Goal: Task Accomplishment & Management: Use online tool/utility

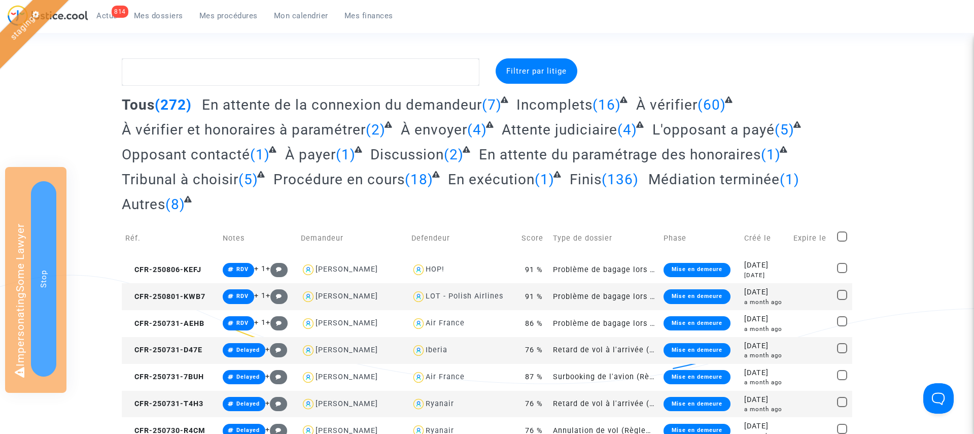
click at [542, 129] on span "Attente judiciaire" at bounding box center [560, 129] width 116 height 17
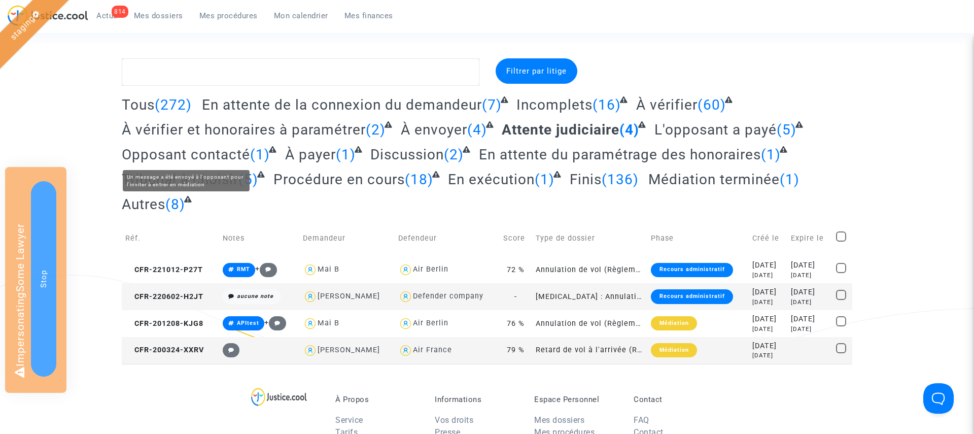
click at [228, 154] on span "Opposant contacté" at bounding box center [186, 154] width 128 height 17
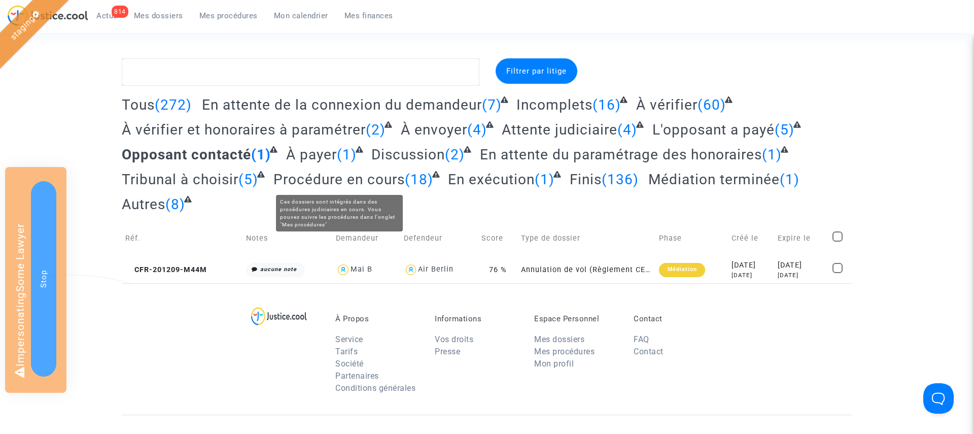
click at [360, 177] on span "Procédure en cours" at bounding box center [338, 179] width 131 height 17
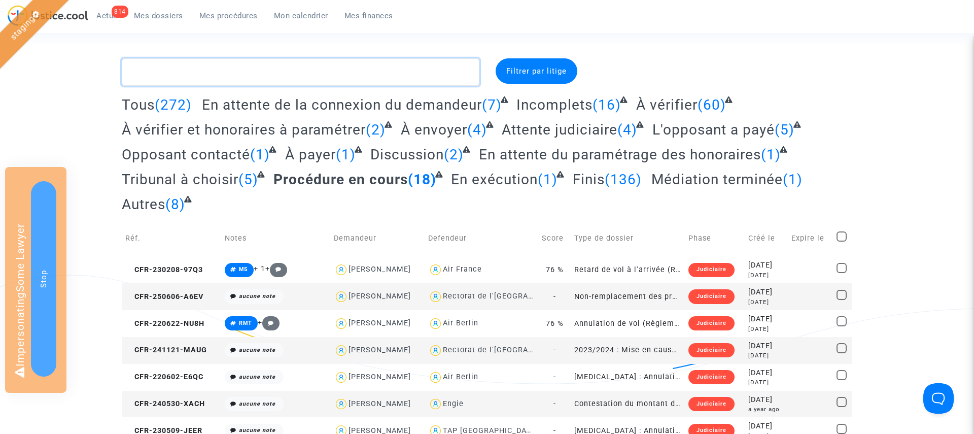
click at [216, 79] on textarea at bounding box center [301, 71] width 358 height 27
paste textarea "L-WDJ-B"
type textarea "L-WDJ-B"
paste textarea "CFR-221012-P27T"
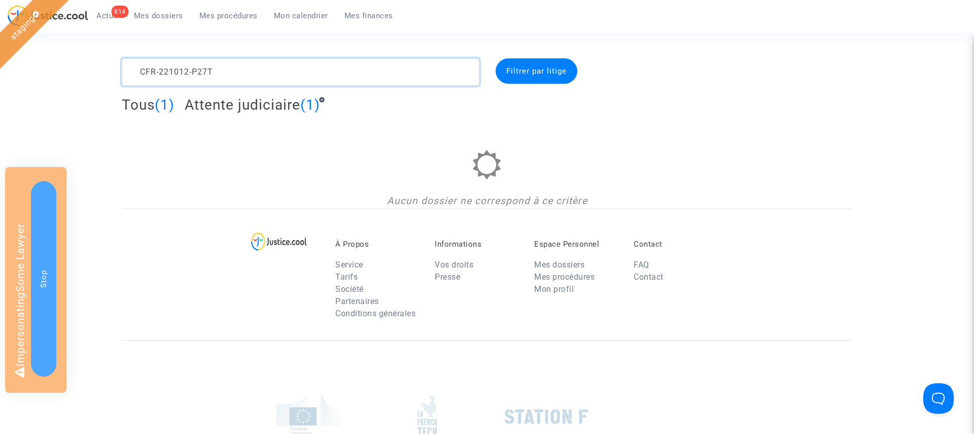
type textarea "CFR-221012-P27T"
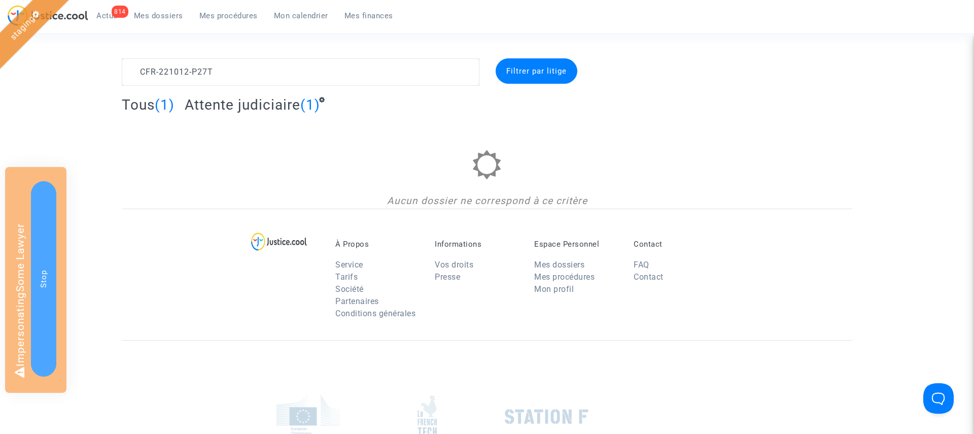
click at [235, 105] on span "Attente judiciaire" at bounding box center [243, 104] width 116 height 17
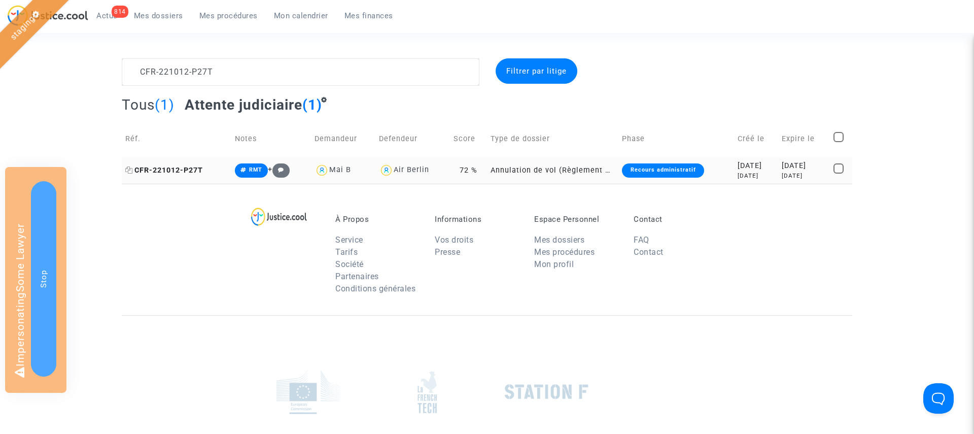
click at [162, 173] on span "CFR-221012-P27T" at bounding box center [164, 170] width 78 height 9
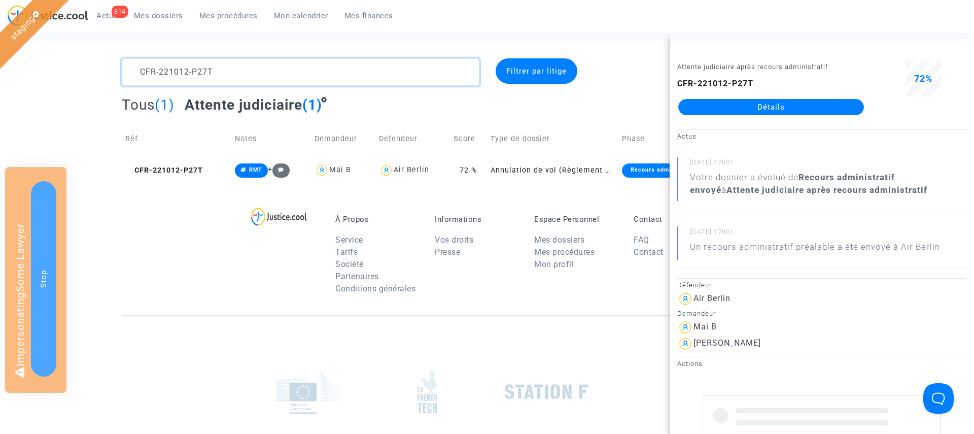
click at [176, 71] on textarea at bounding box center [301, 71] width 358 height 27
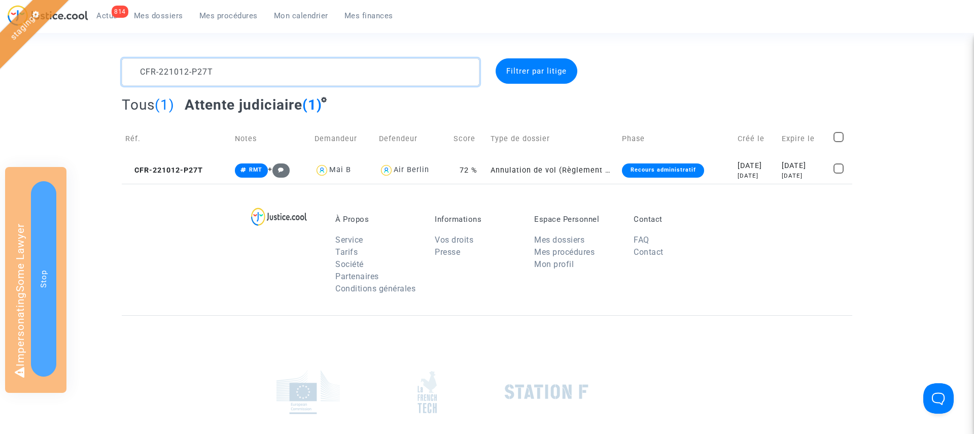
click at [176, 71] on textarea at bounding box center [301, 71] width 358 height 27
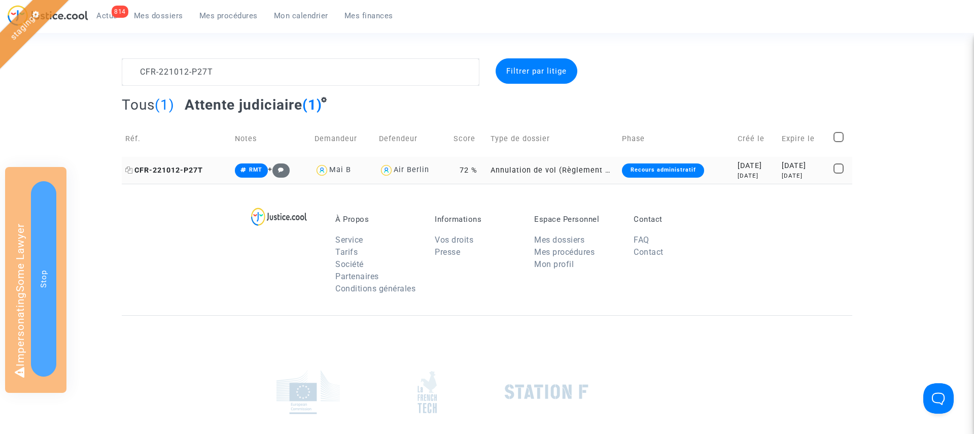
click at [174, 170] on span "CFR-221012-P27T" at bounding box center [164, 170] width 78 height 9
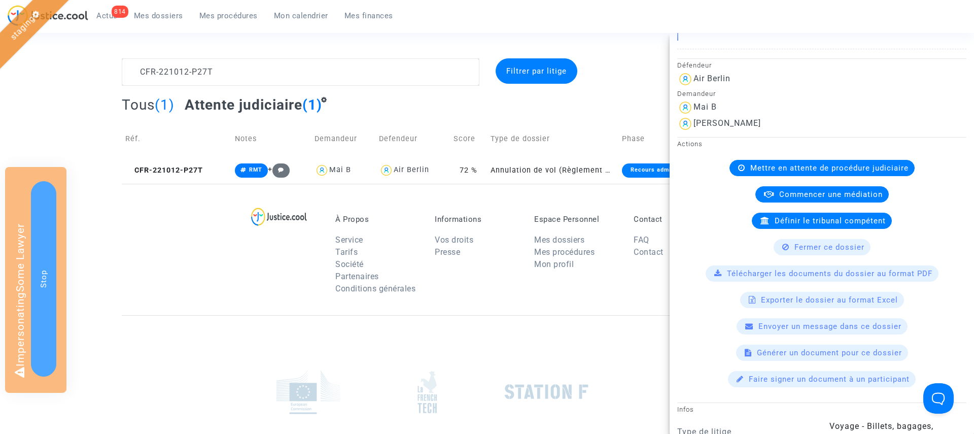
scroll to position [225, 0]
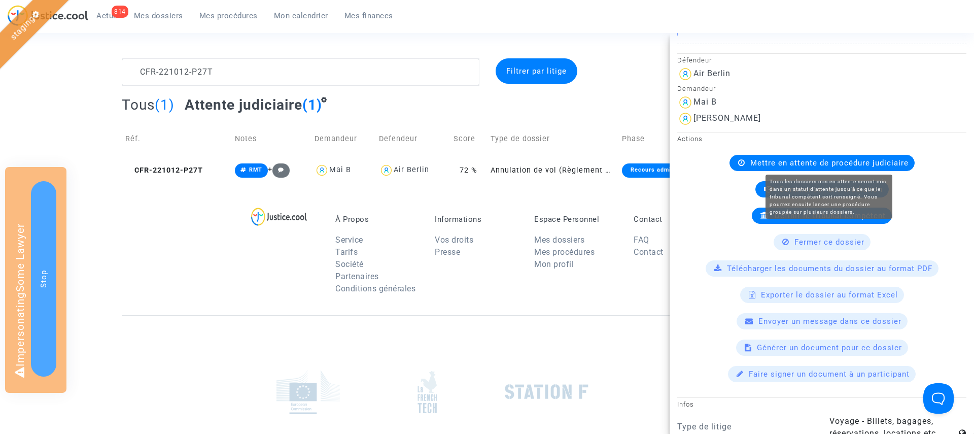
click at [818, 160] on span "Mettre en attente de procédure judiciaire" at bounding box center [829, 162] width 158 height 9
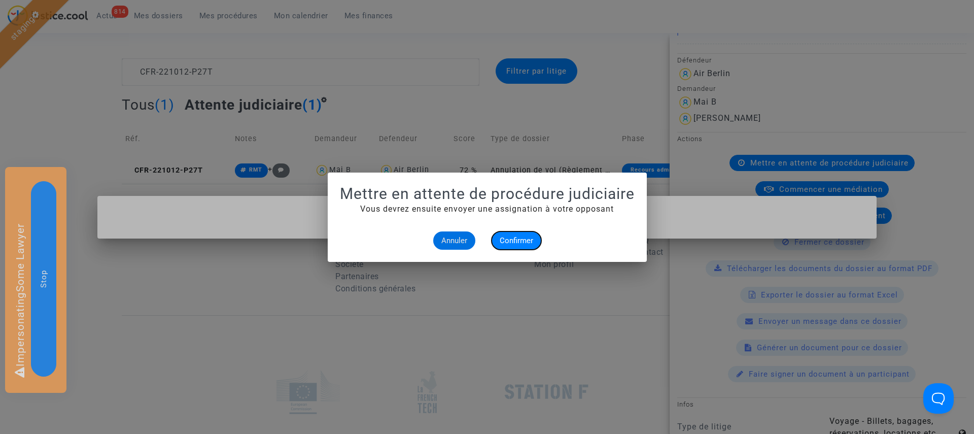
click at [529, 237] on span "Confirmer" at bounding box center [516, 240] width 33 height 9
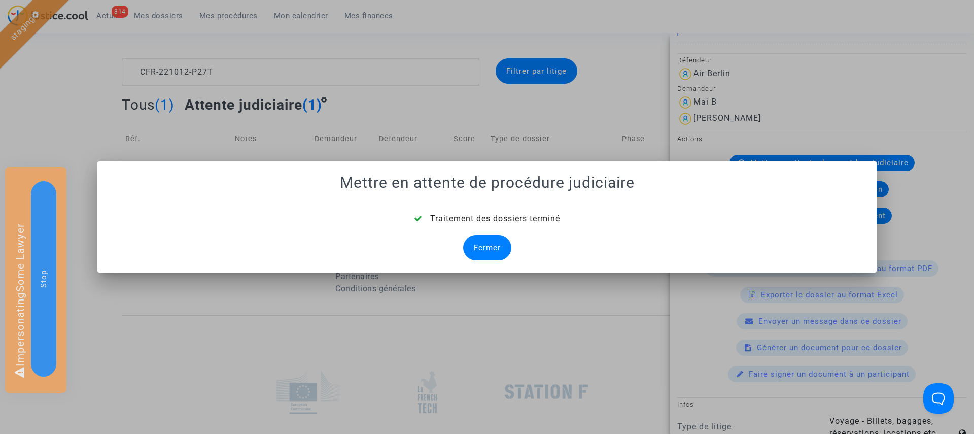
click at [496, 244] on div "Fermer" at bounding box center [487, 247] width 48 height 25
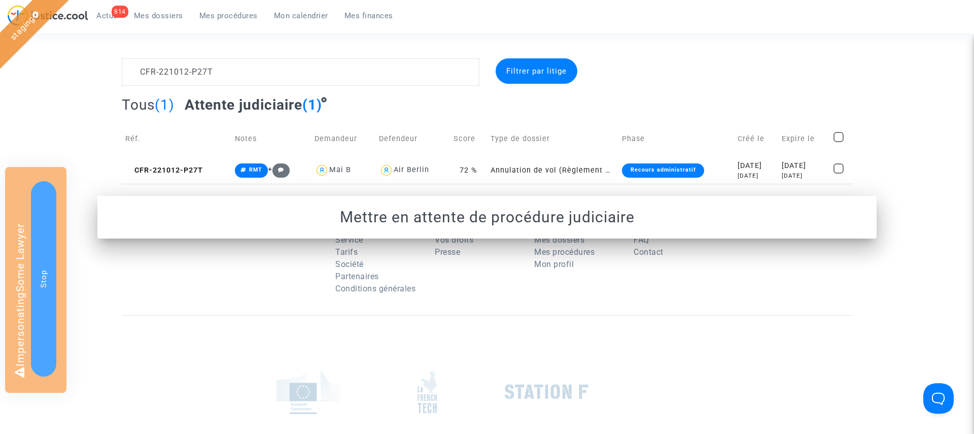
scroll to position [0, 0]
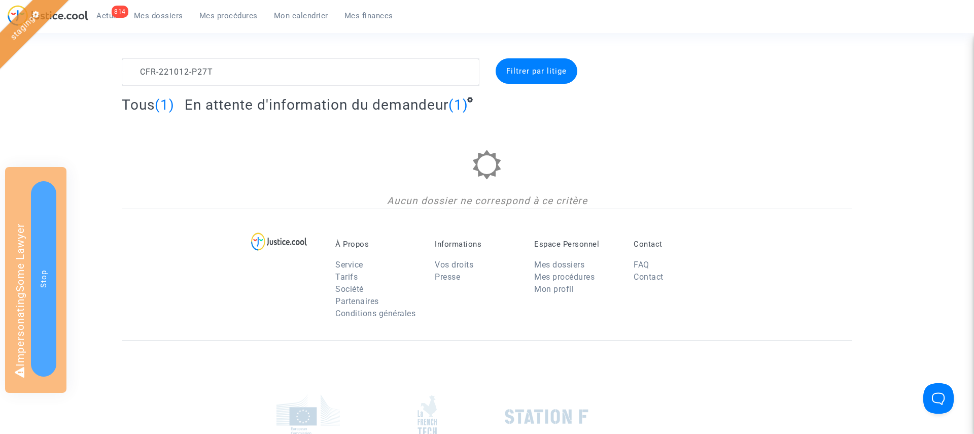
click at [279, 104] on span "En attente d'information du demandeur" at bounding box center [317, 104] width 264 height 17
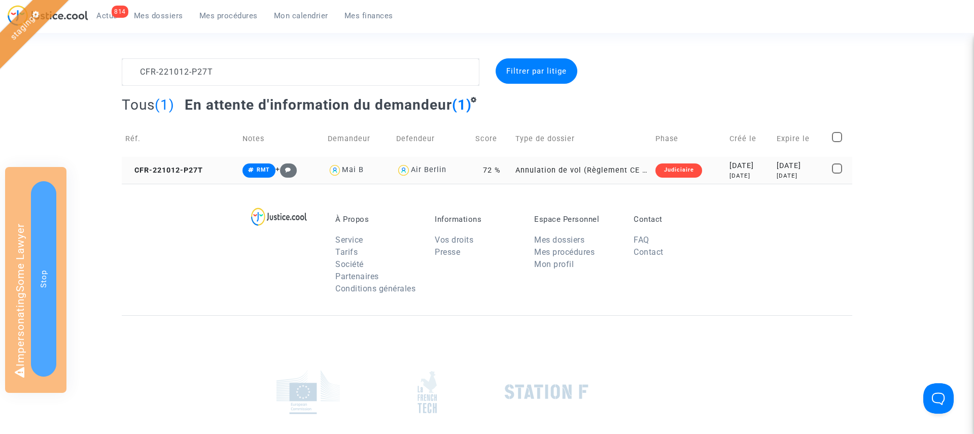
click at [161, 174] on td "CFR-221012-P27T" at bounding box center [180, 170] width 117 height 27
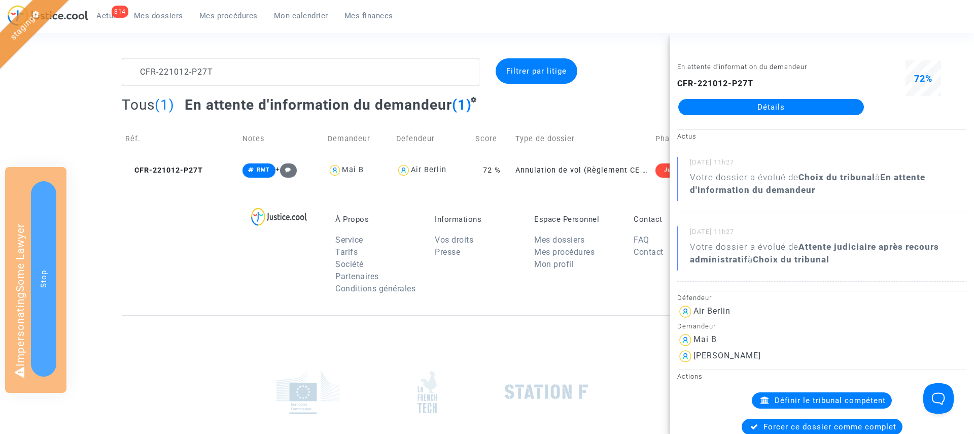
scroll to position [65, 0]
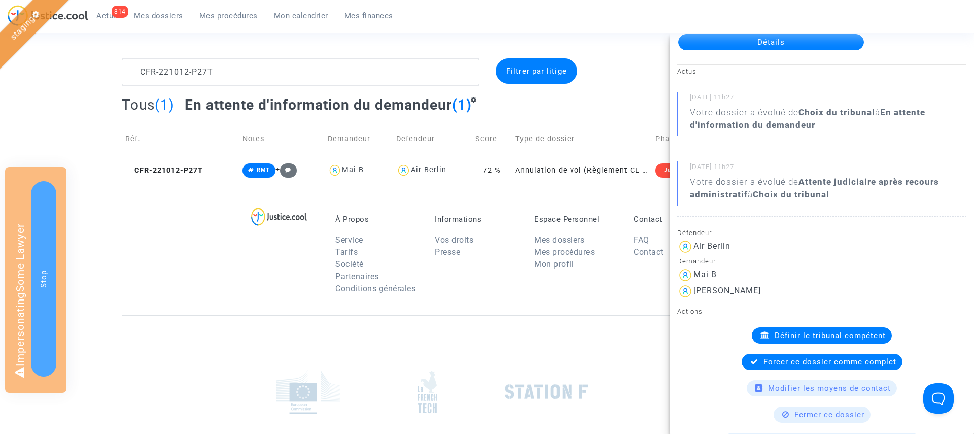
click at [820, 365] on span "Forcer ce dossier comme complet" at bounding box center [829, 361] width 133 height 9
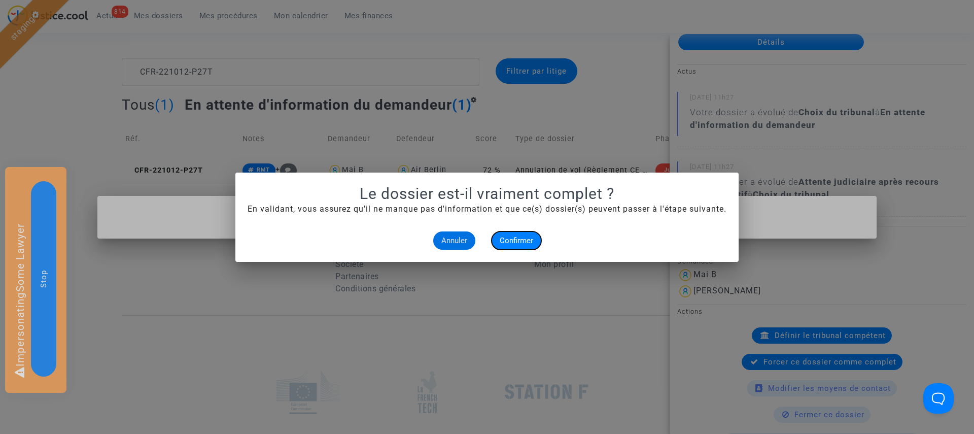
click at [505, 231] on button "Confirmer" at bounding box center [516, 240] width 50 height 18
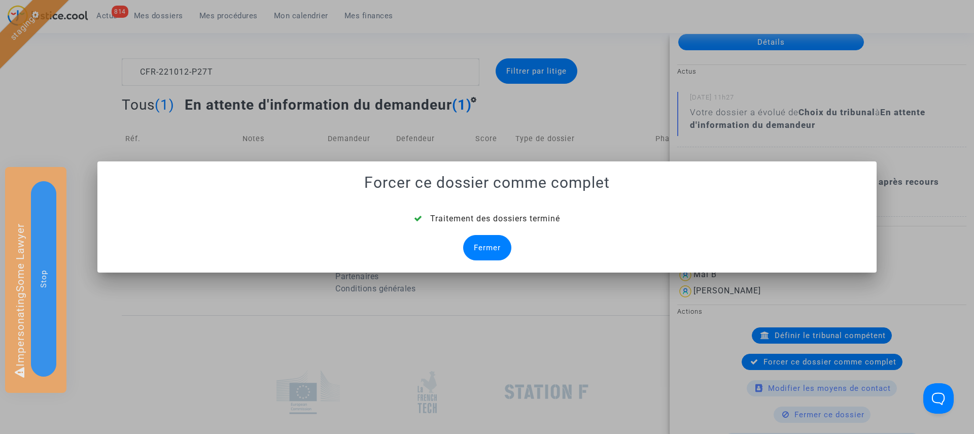
click at [489, 238] on div "Fermer" at bounding box center [487, 247] width 48 height 25
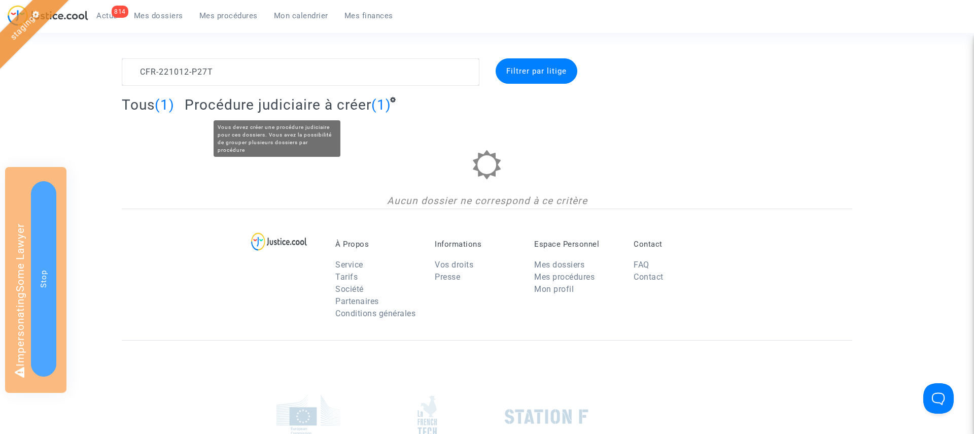
click at [267, 102] on span "Procédure judiciaire à créer" at bounding box center [278, 104] width 187 height 17
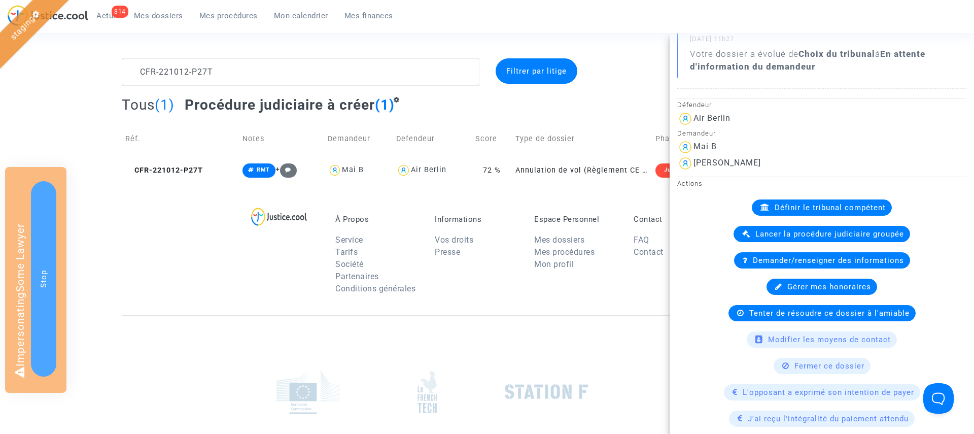
scroll to position [203, 0]
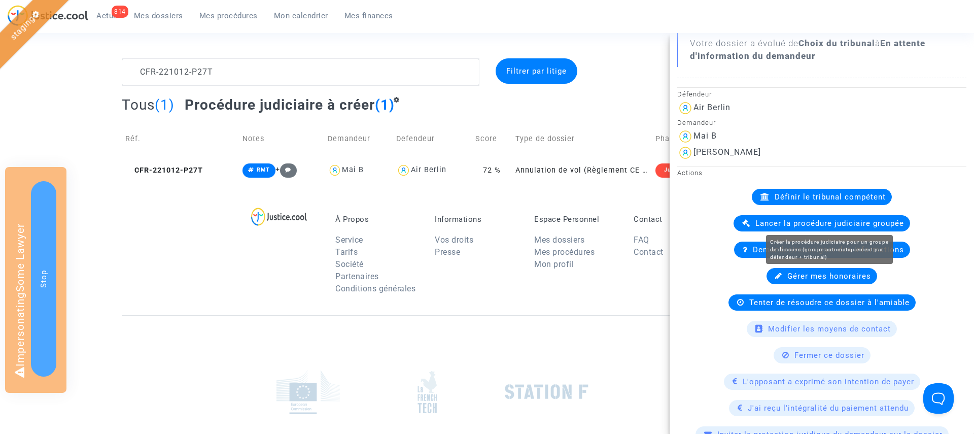
click at [826, 222] on span "Lancer la procédure judiciaire groupée" at bounding box center [829, 223] width 149 height 9
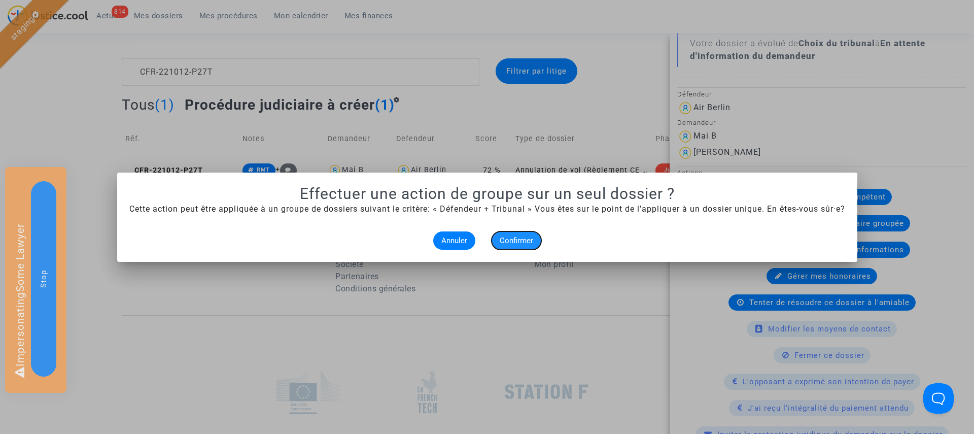
click at [524, 238] on span "Confirmer" at bounding box center [516, 240] width 33 height 9
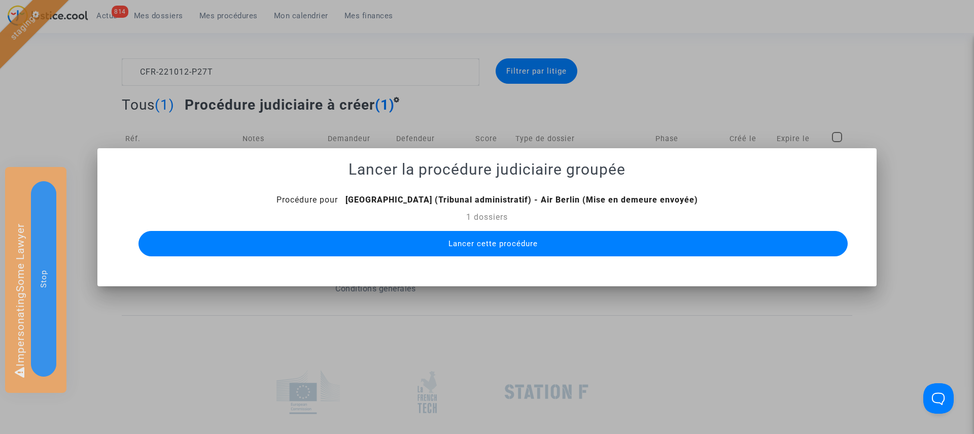
click at [481, 244] on span "Lancer cette procédure" at bounding box center [492, 243] width 89 height 9
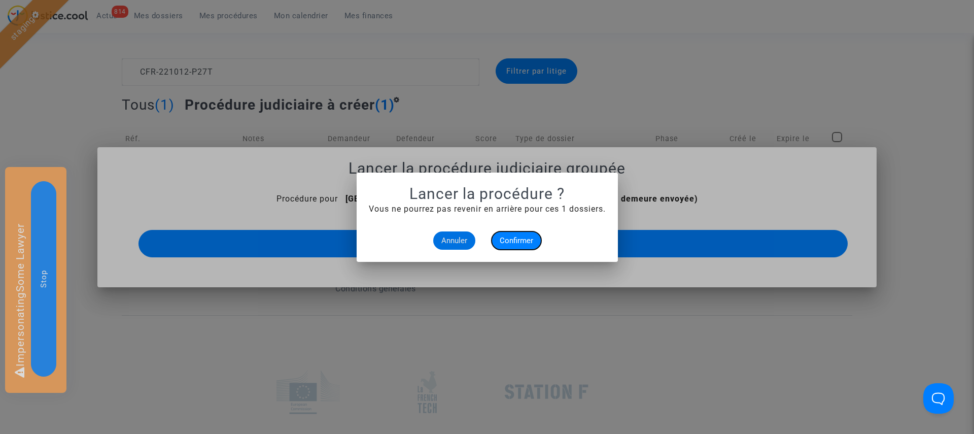
click at [517, 242] on span "Confirmer" at bounding box center [516, 240] width 33 height 9
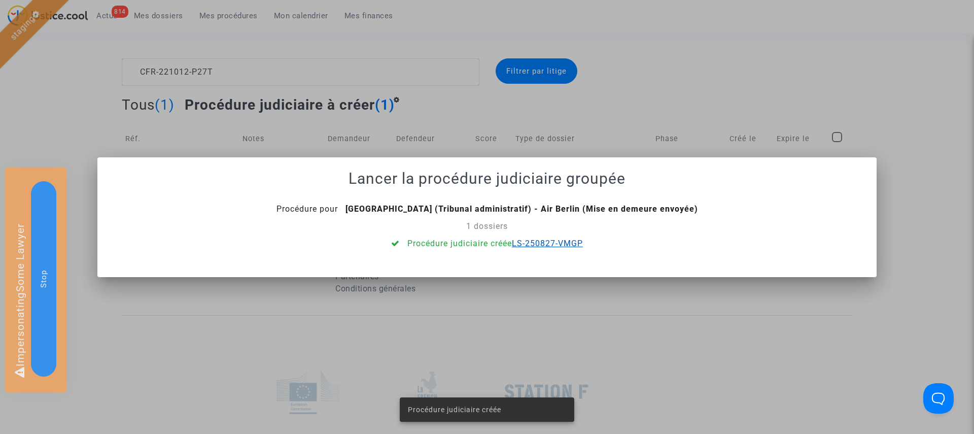
click at [548, 241] on link "LS-250827-VMGP" at bounding box center [547, 243] width 71 height 10
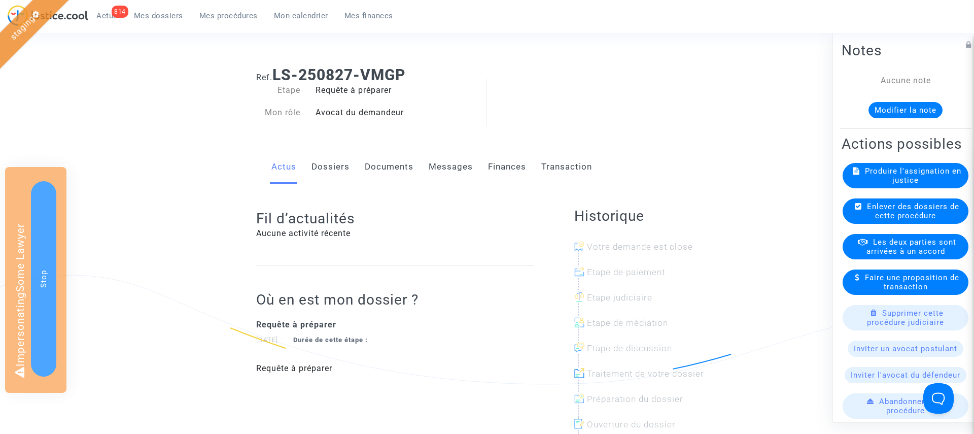
click at [910, 182] on span "Produire l'assignation en justice" at bounding box center [913, 175] width 96 height 18
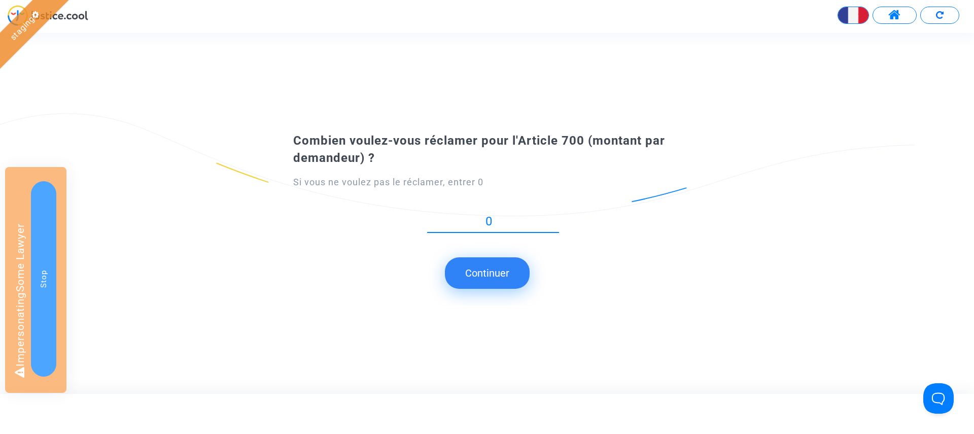
type input "0"
click at [473, 266] on button "Continuer" at bounding box center [487, 272] width 85 height 31
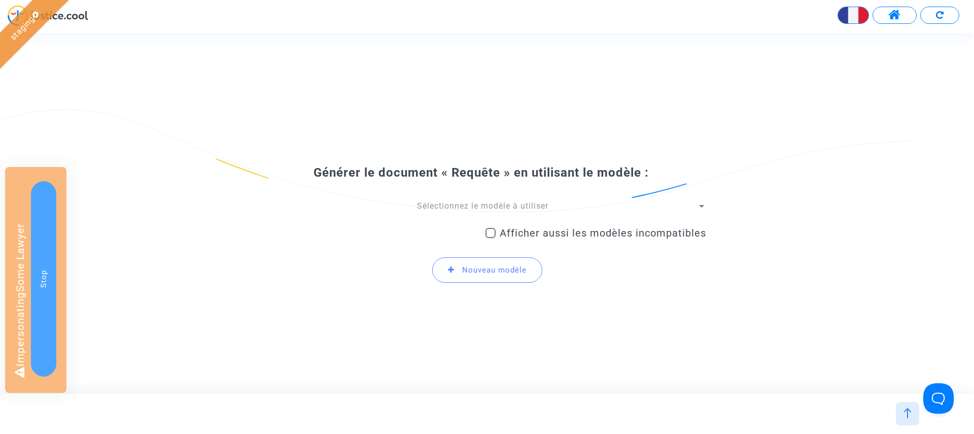
click at [473, 200] on div "Sélectionnez le modèle à utiliser" at bounding box center [482, 205] width 429 height 11
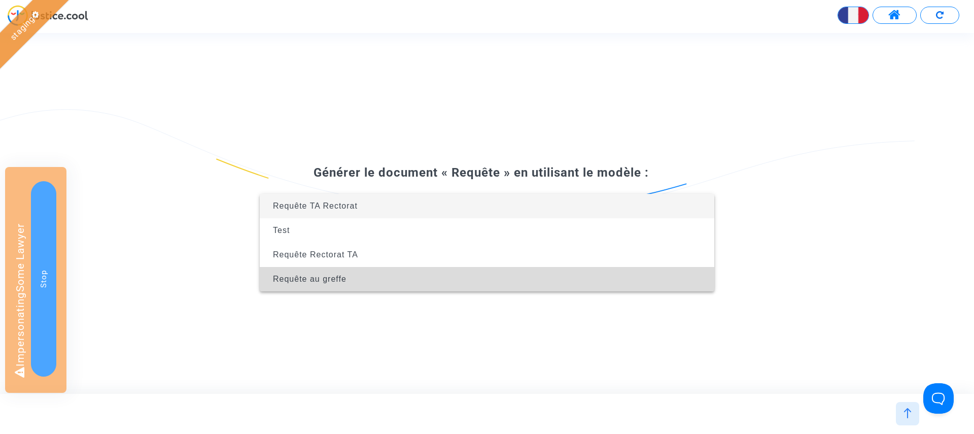
click at [452, 281] on span "Requête au greffe" at bounding box center [487, 279] width 438 height 24
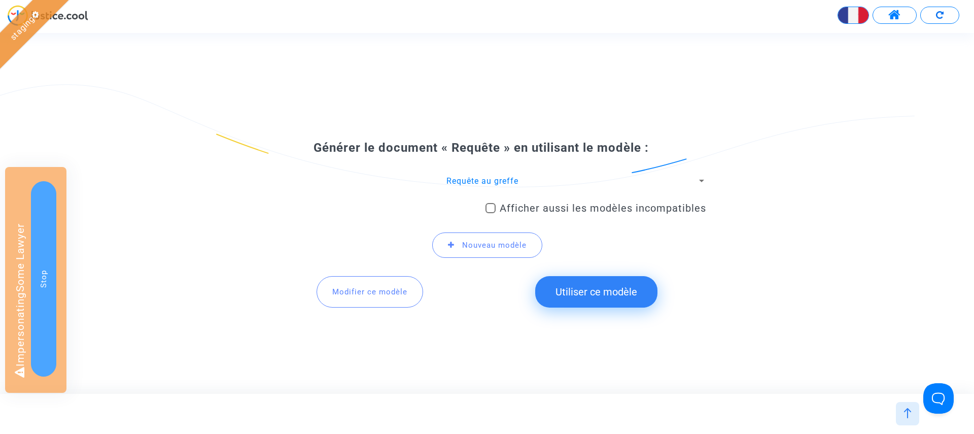
click at [608, 294] on button "Utiliser ce modèle" at bounding box center [596, 291] width 122 height 31
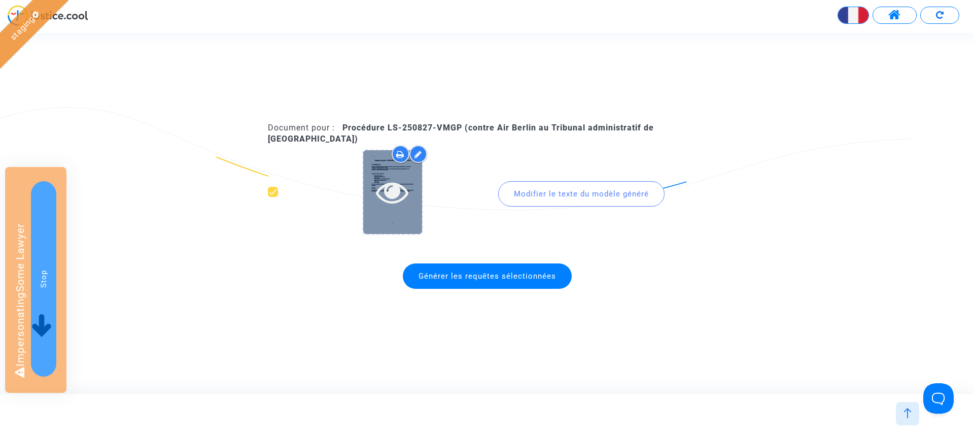
click at [398, 189] on icon at bounding box center [392, 191] width 33 height 32
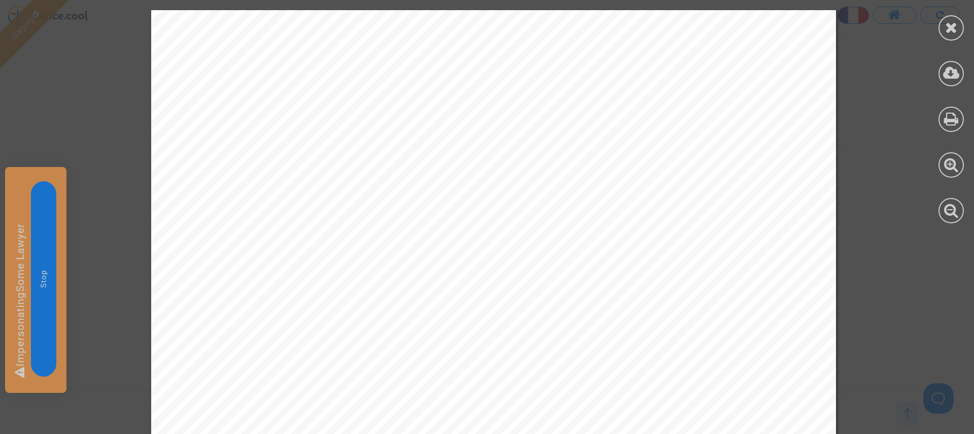
scroll to position [1008, 0]
click at [956, 29] on icon at bounding box center [951, 27] width 13 height 15
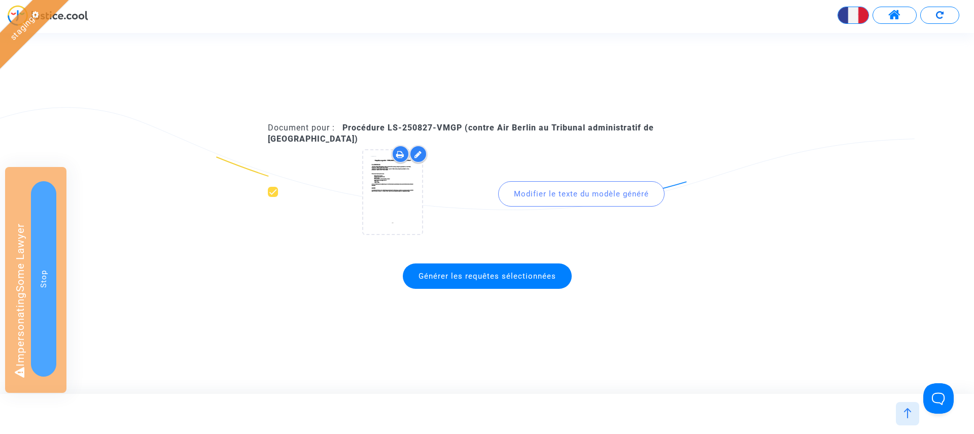
click at [902, 412] on img at bounding box center [907, 413] width 10 height 10
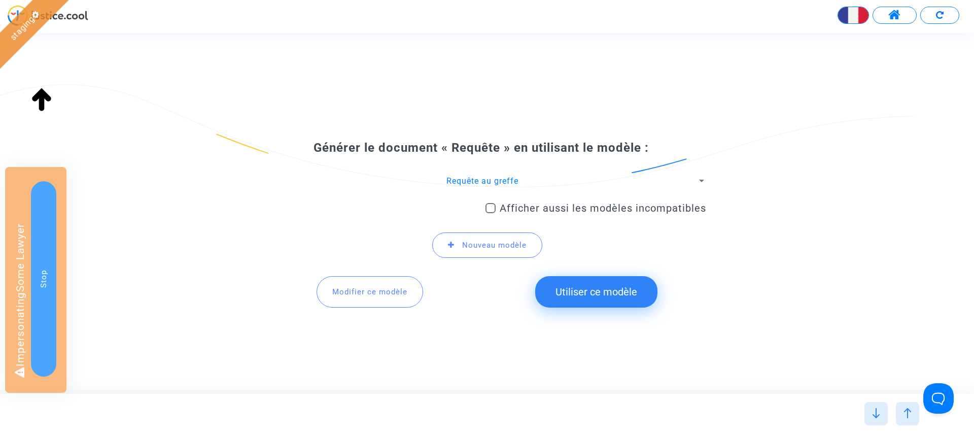
click at [353, 292] on span "Modifier ce modèle" at bounding box center [369, 291] width 75 height 9
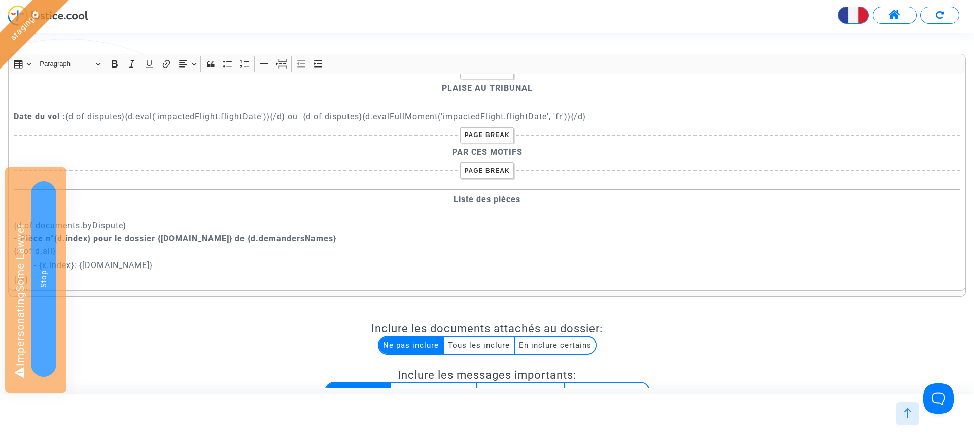
scroll to position [412, 0]
click at [625, 116] on p "Date du vol : {d of disputes}{d.eval('impactedFlight.flightDate')}{/d} ou {d of…" at bounding box center [487, 118] width 947 height 13
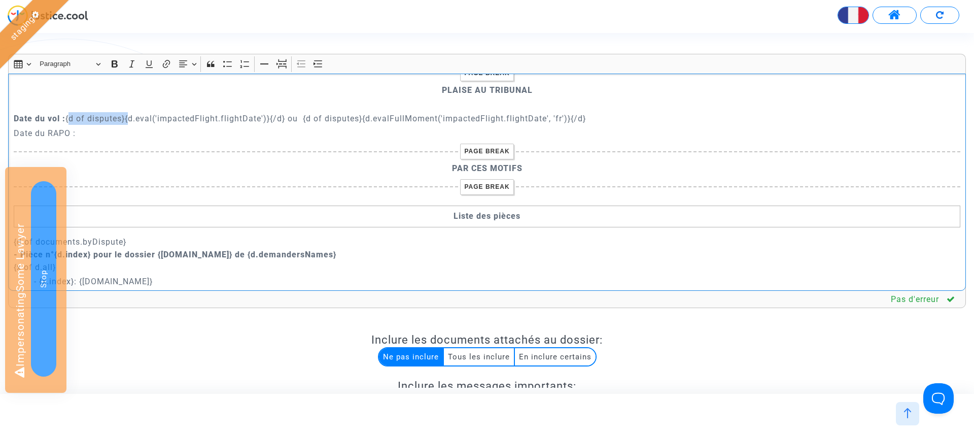
drag, startPoint x: 127, startPoint y: 120, endPoint x: 68, endPoint y: 120, distance: 58.8
click at [68, 120] on p "Date du vol : {d of disputes}{d.eval('impactedFlight.flightDate')}{/d} ou {d of…" at bounding box center [487, 118] width 947 height 13
copy p "{d of disputes}"
click at [95, 134] on p "Date du RAPO :" at bounding box center [487, 133] width 947 height 13
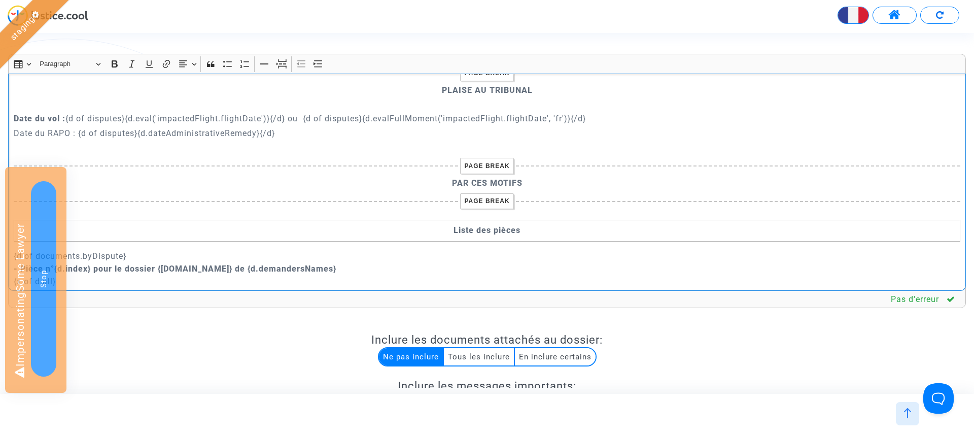
click at [69, 132] on p "Date du RAPO : {d of disputes}{d.dateAdministrativeRemedy}{/d}" at bounding box center [487, 133] width 947 height 13
copy p "Date du RAPO : {d of disputes}{d.dateAdministrativeRemedy}{/d}"
click at [36, 143] on p "Rich Text Editor, main" at bounding box center [487, 147] width 947 height 13
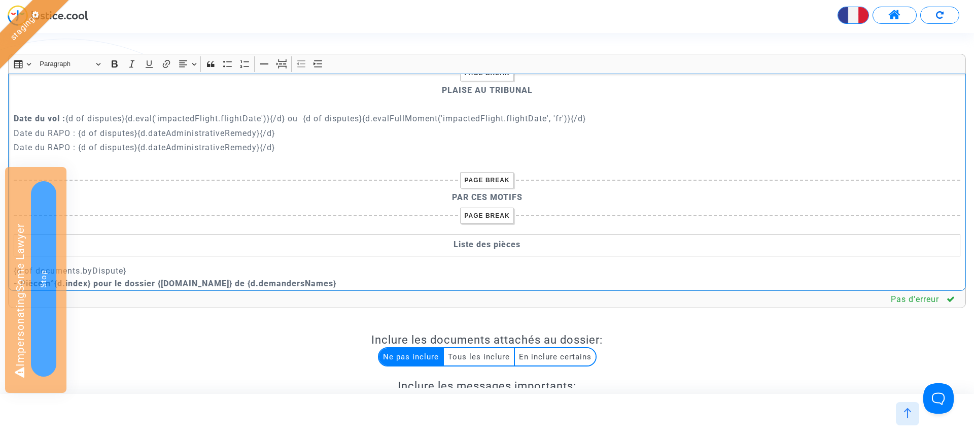
click at [38, 145] on p "Date du RAPO : {d of disputes}{d.dateAdministrativeRemedy}{/d}" at bounding box center [487, 147] width 947 height 13
drag, startPoint x: 69, startPoint y: 133, endPoint x: 10, endPoint y: 138, distance: 59.6
click at [10, 138] on div "Requête au greffe : {court.name.toUpperCase()} À LA DEMANDE DE : {d of disputes…" at bounding box center [487, 182] width 958 height 217
drag, startPoint x: 141, startPoint y: 146, endPoint x: 10, endPoint y: 146, distance: 130.9
click at [10, 146] on div "Requête au greffe : {court.name.toUpperCase()} À LA DEMANDE DE : {d of disputes…" at bounding box center [487, 182] width 958 height 217
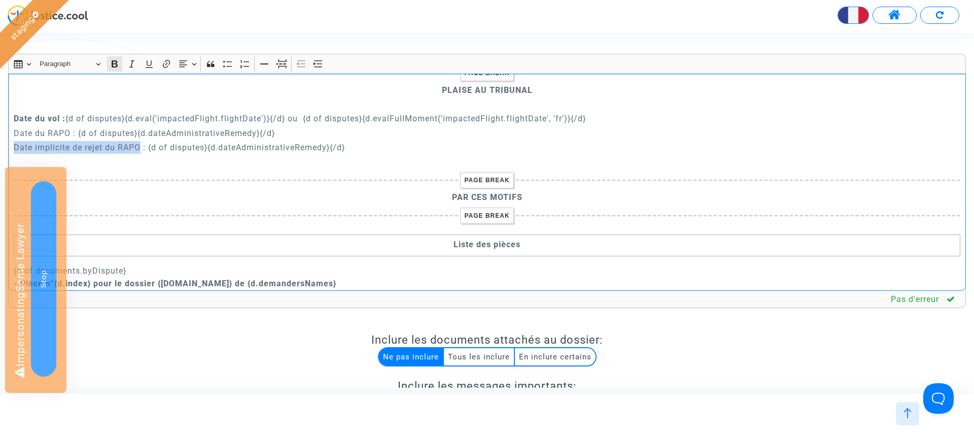
click at [114, 67] on icon "Editor toolbar" at bounding box center [115, 64] width 10 height 10
drag, startPoint x: 70, startPoint y: 132, endPoint x: 0, endPoint y: 132, distance: 70.0
click at [0, 132] on div "Rich Text Editor Insert table Insert table Heading Paragraph Paragraph Heading …" at bounding box center [487, 314] width 974 height 520
click at [112, 66] on icon "Editor toolbar" at bounding box center [115, 63] width 6 height 7
click at [241, 147] on p "Date implicite de rejet du RAPO : {d of disputes}{d.dateAdministrativeRemedy}{/…" at bounding box center [487, 147] width 947 height 13
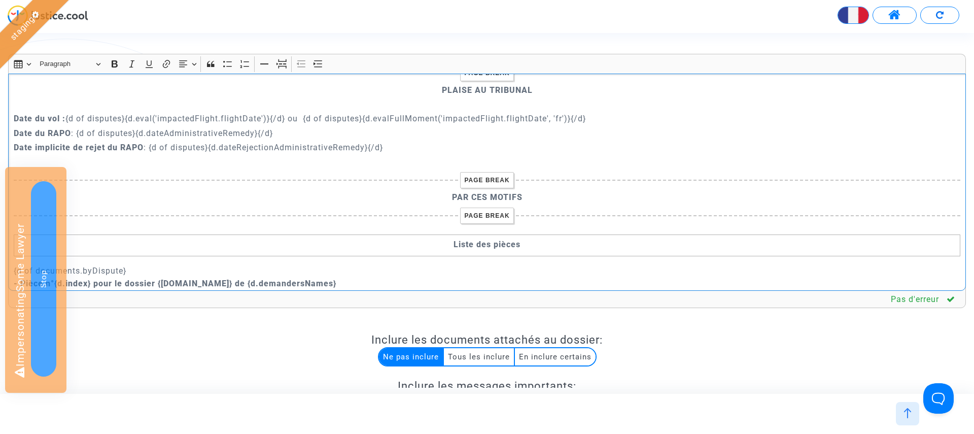
click at [405, 143] on p "Date implicite de rejet du RAPO : {d of disputes}{d.dateRejectionAdministrative…" at bounding box center [487, 147] width 947 height 13
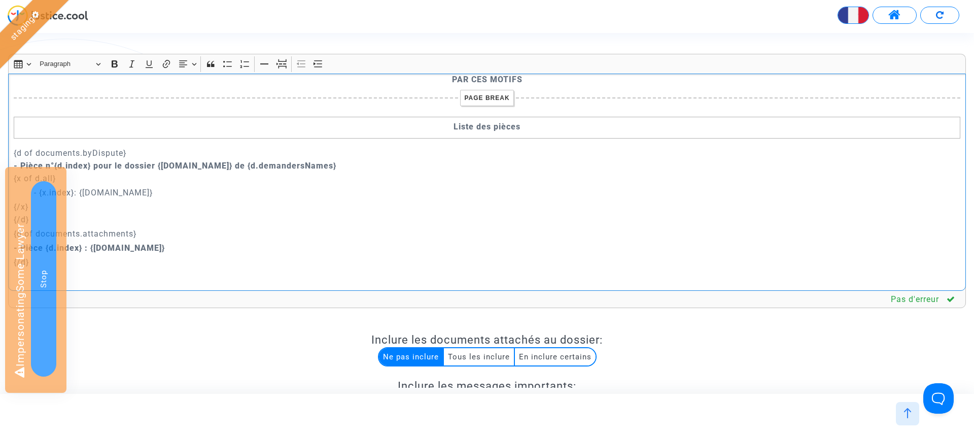
scroll to position [186, 0]
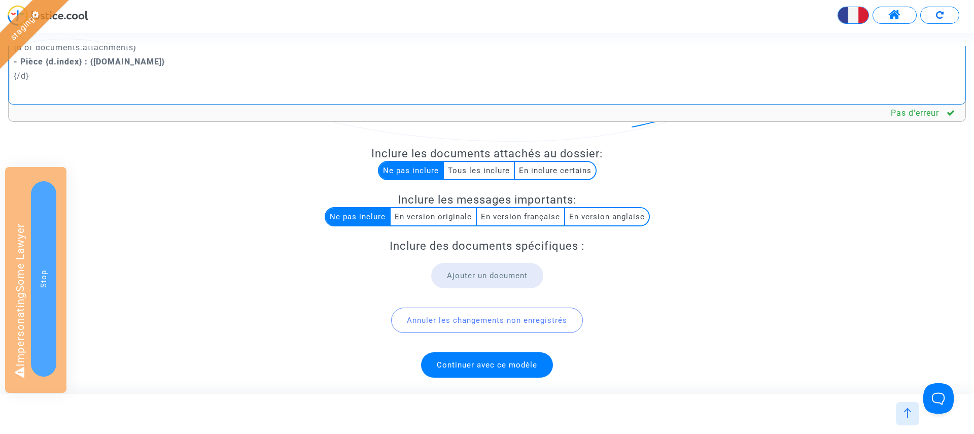
click at [479, 367] on span "Continuer avec ce modèle" at bounding box center [487, 364] width 100 height 9
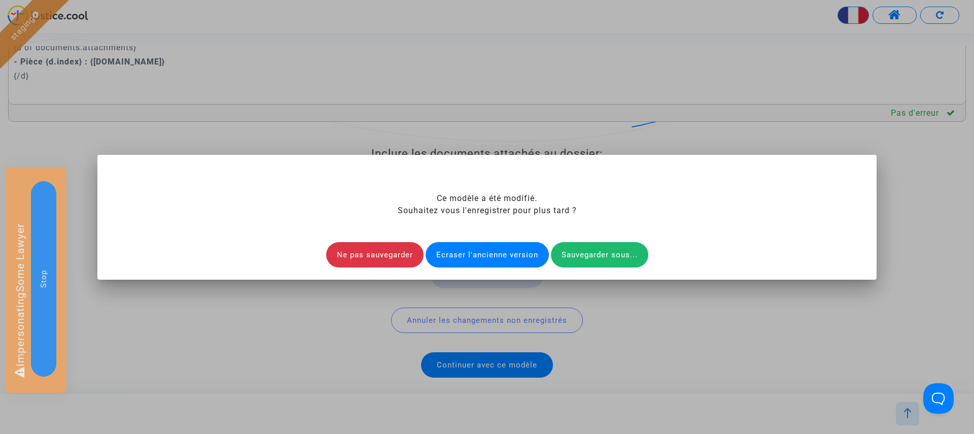
click at [481, 254] on div "Ecraser l'ancienne version" at bounding box center [487, 254] width 123 height 25
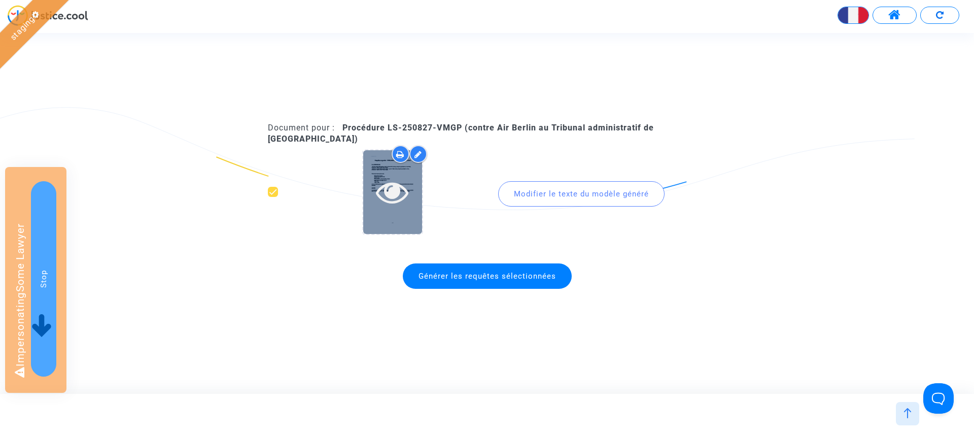
click at [395, 183] on icon at bounding box center [392, 191] width 33 height 32
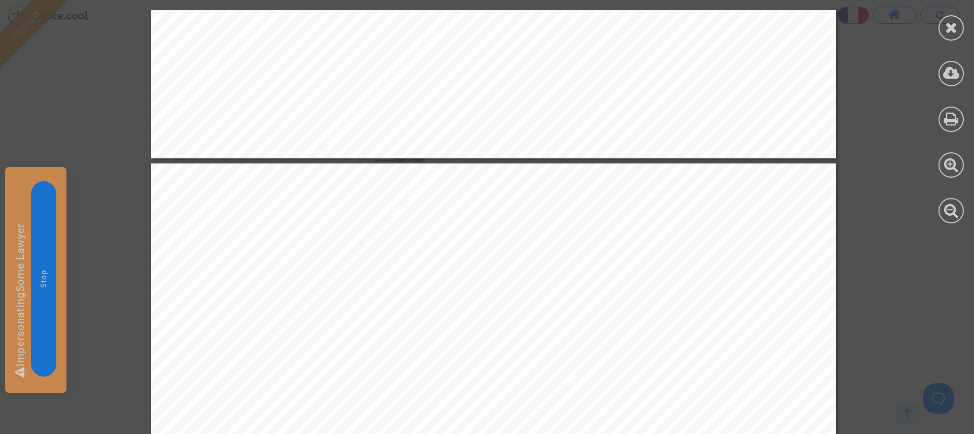
scroll to position [866, 0]
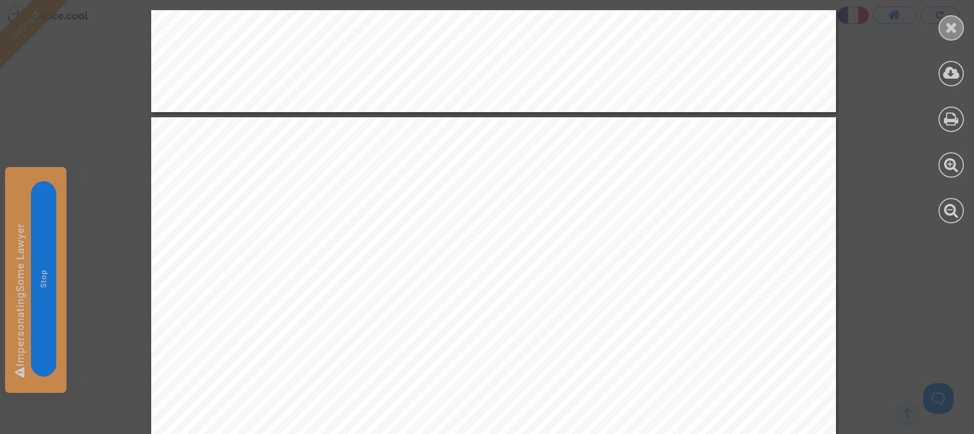
click at [953, 33] on icon at bounding box center [951, 27] width 13 height 15
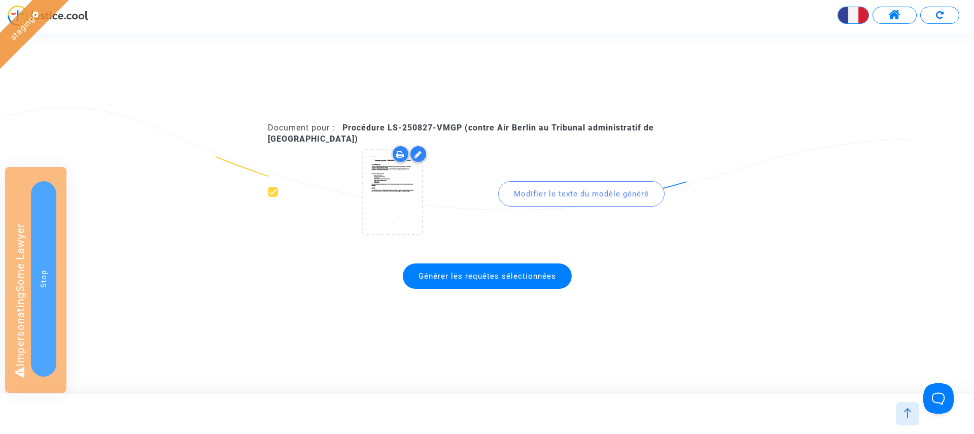
click at [894, 19] on span at bounding box center [894, 15] width 13 height 13
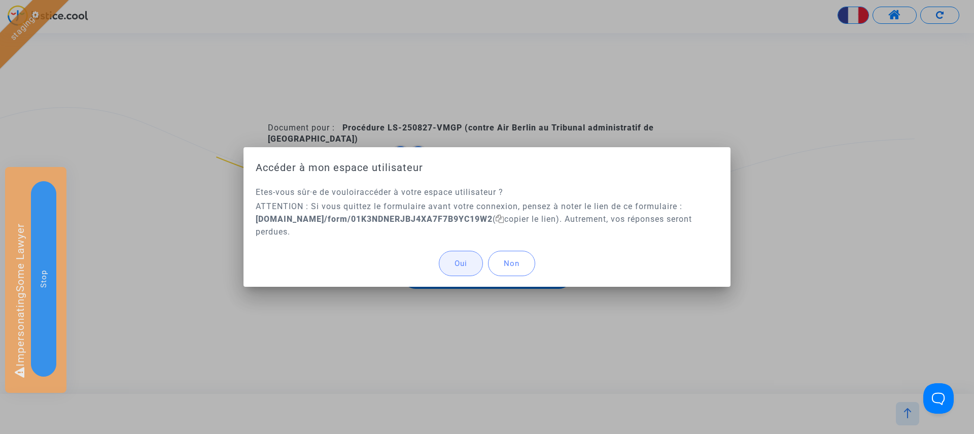
click at [454, 267] on span "Oui" at bounding box center [460, 263] width 13 height 9
